Goal: Find specific page/section: Find specific page/section

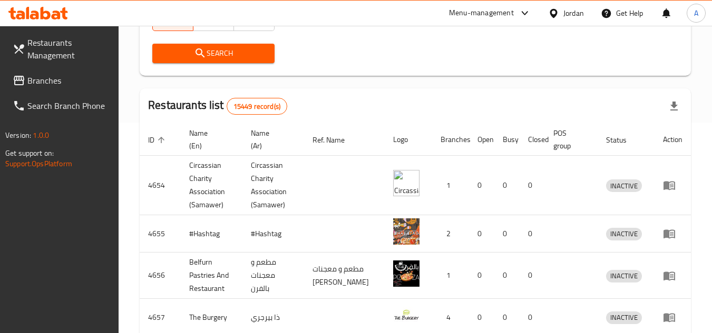
scroll to position [105, 0]
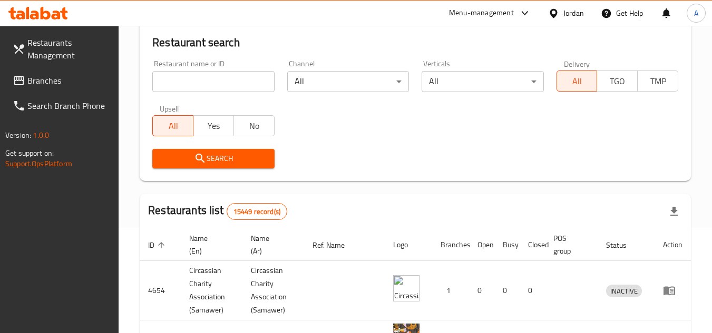
click at [256, 92] on div "Restaurant name or ID Restaurant name or ID" at bounding box center [213, 76] width 134 height 45
click at [256, 86] on input "search" at bounding box center [213, 81] width 122 height 21
paste input "698074"
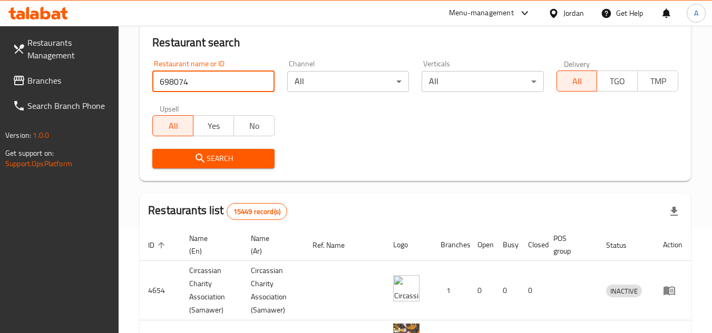
type input "698074"
click button "Search" at bounding box center [213, 158] width 122 height 19
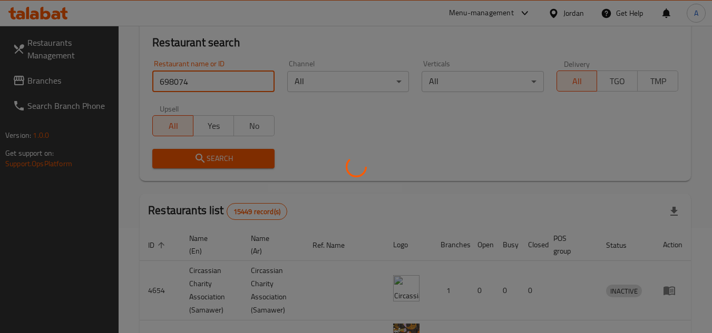
scroll to position [97, 0]
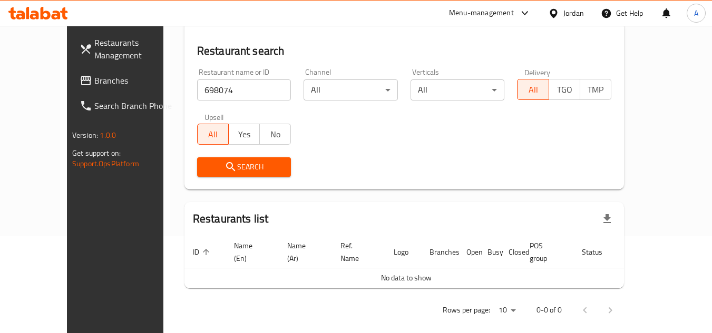
click at [565, 16] on div "Jordan" at bounding box center [573, 13] width 21 height 12
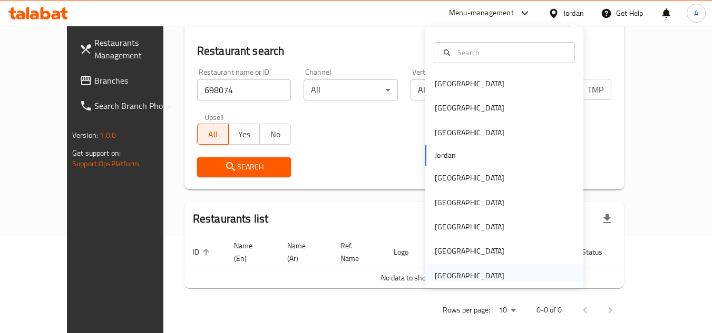
click at [490, 271] on div "[GEOGRAPHIC_DATA]" at bounding box center [470, 276] width 70 height 12
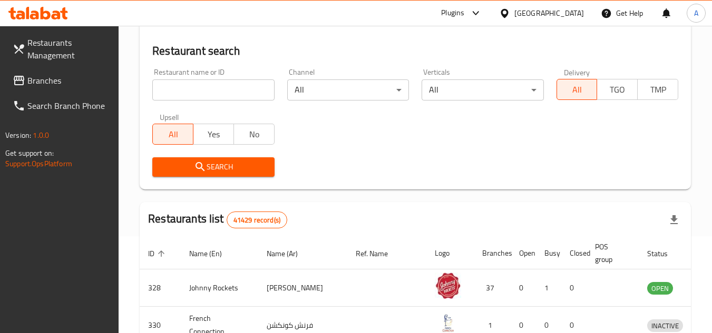
click at [48, 82] on span "Branches" at bounding box center [68, 80] width 83 height 13
